Goal: Task Accomplishment & Management: Manage account settings

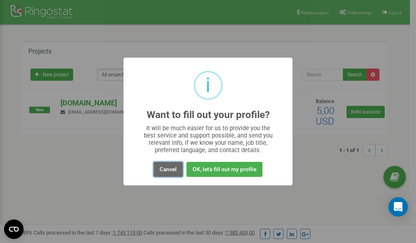
click at [173, 169] on button "Cancel" at bounding box center [167, 169] width 29 height 15
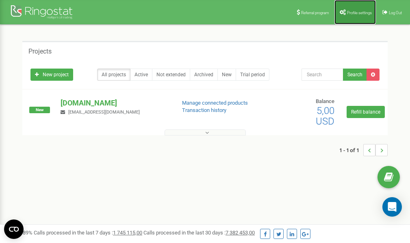
click at [352, 14] on span "Profile settings" at bounding box center [359, 13] width 25 height 4
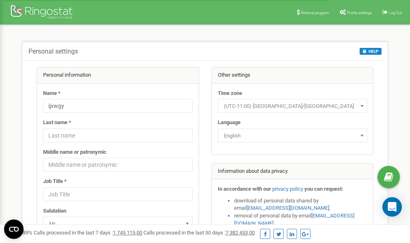
scroll to position [41, 0]
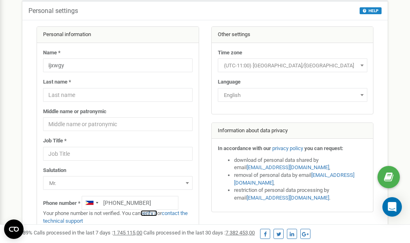
click at [151, 214] on link "verify it" at bounding box center [148, 213] width 17 height 6
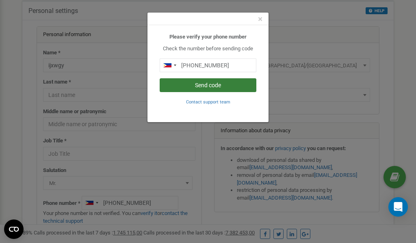
click at [205, 88] on button "Send code" at bounding box center [208, 85] width 97 height 14
